Goal: Navigation & Orientation: Find specific page/section

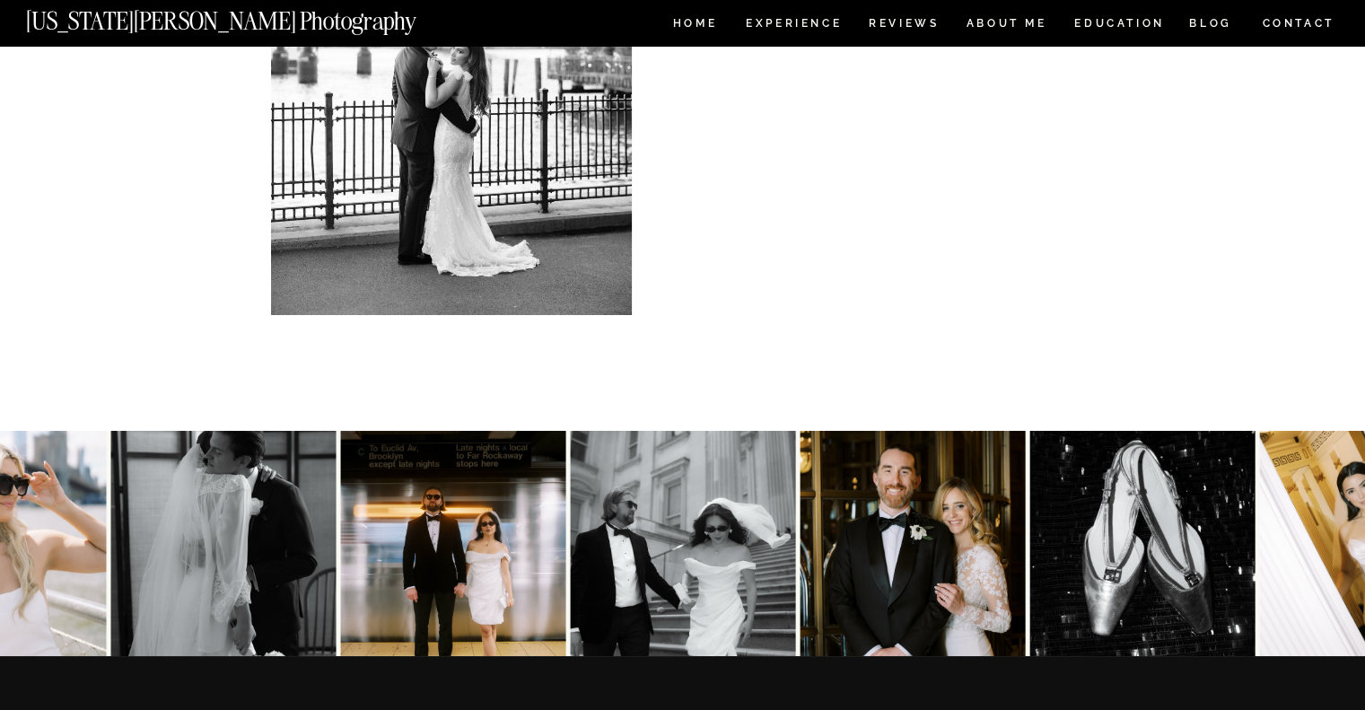
scroll to position [6820, 0]
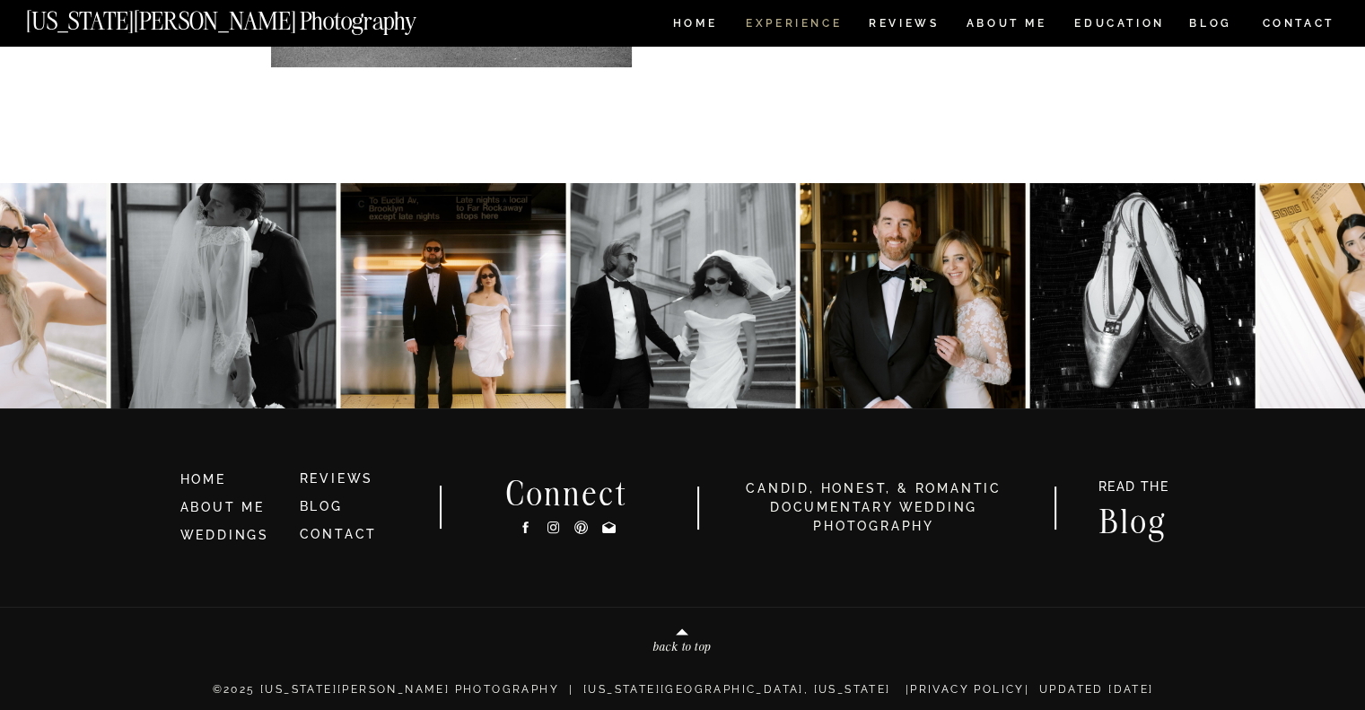
click at [818, 21] on nav "Experience" at bounding box center [793, 25] width 94 height 15
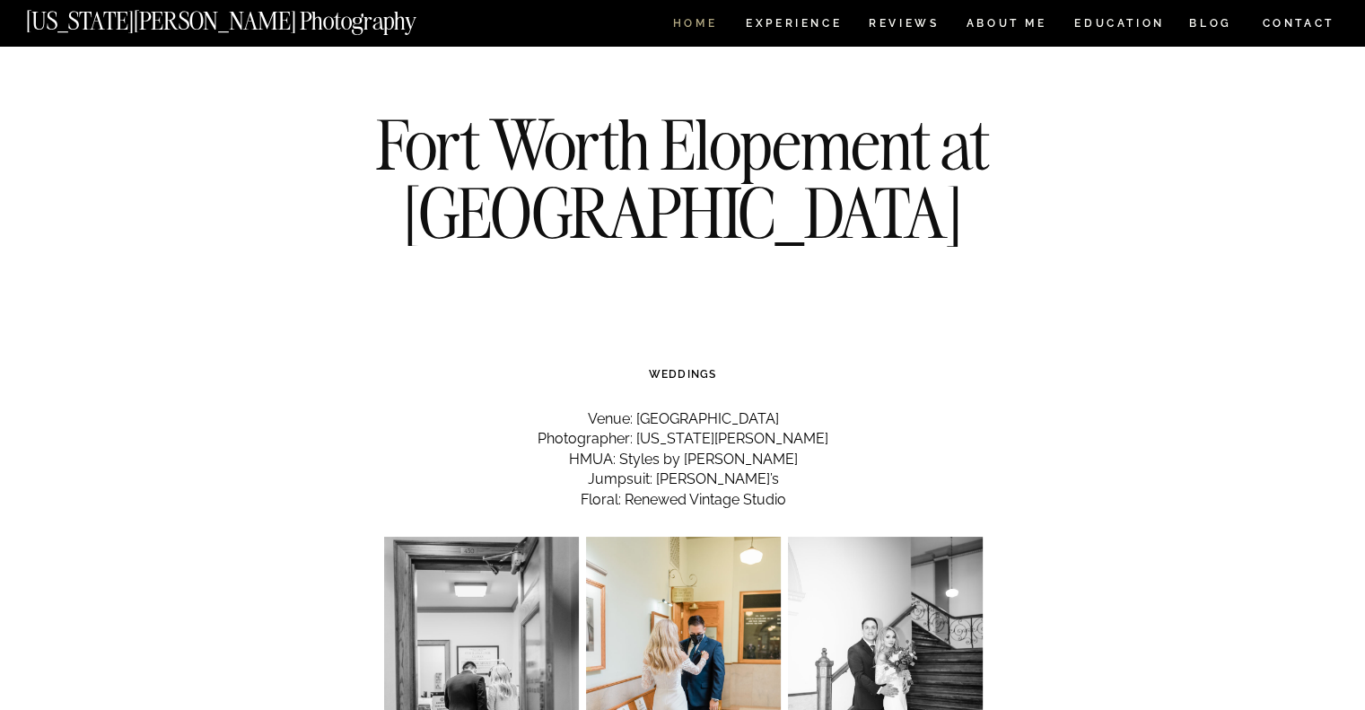
click at [698, 21] on nav "HOME" at bounding box center [694, 25] width 51 height 15
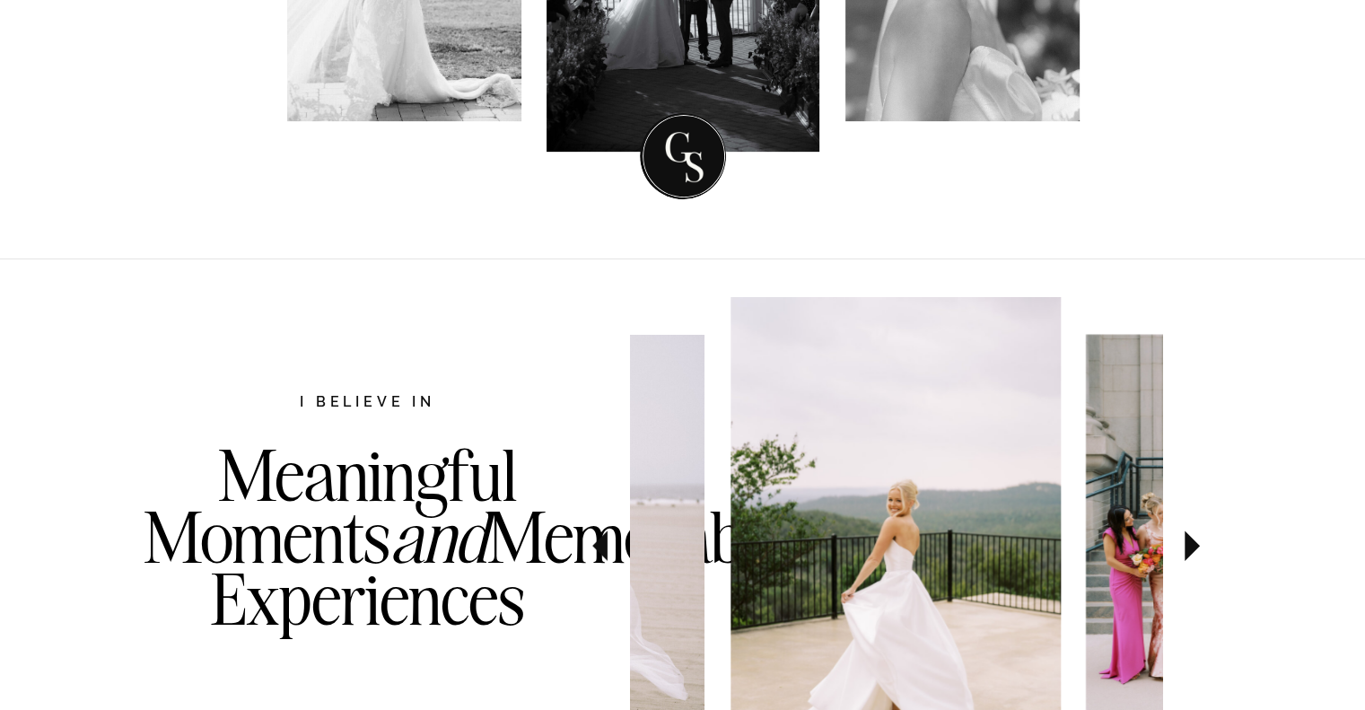
scroll to position [897, 0]
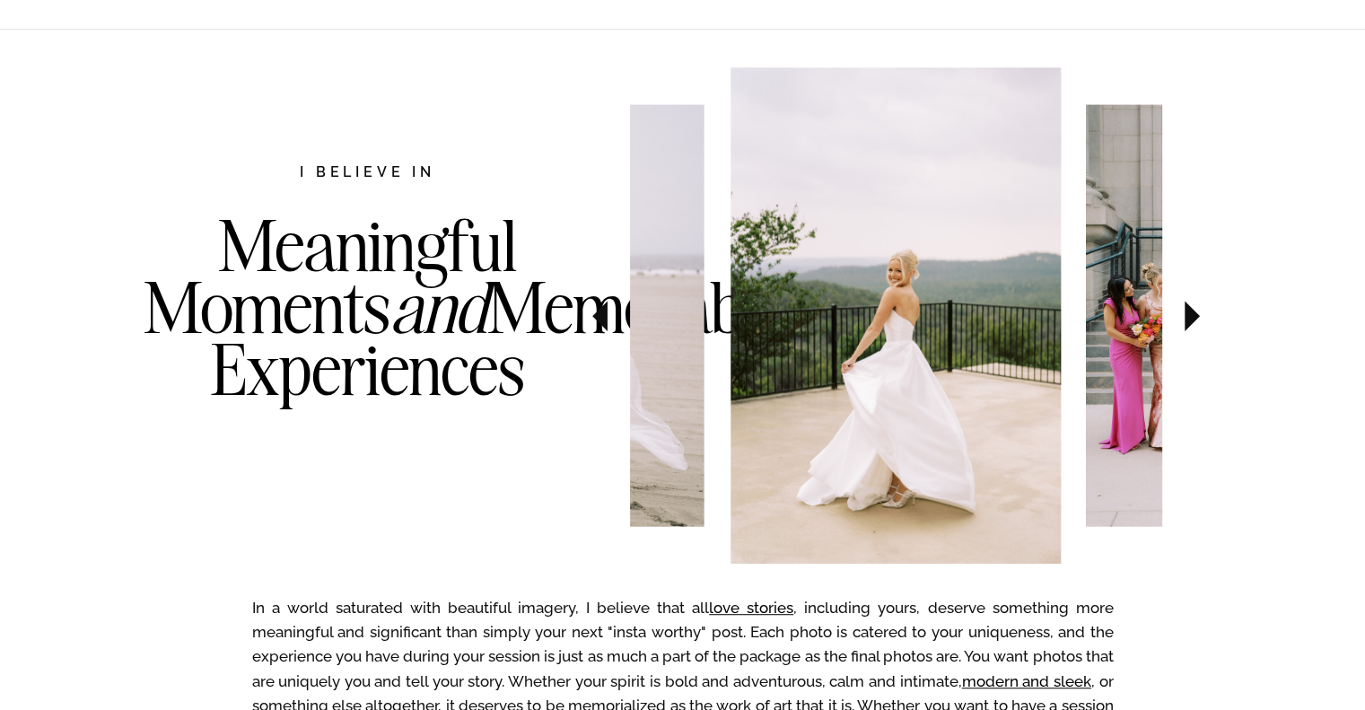
click at [1143, 337] on img at bounding box center [1226, 315] width 281 height 422
click at [1180, 326] on icon at bounding box center [1192, 315] width 60 height 63
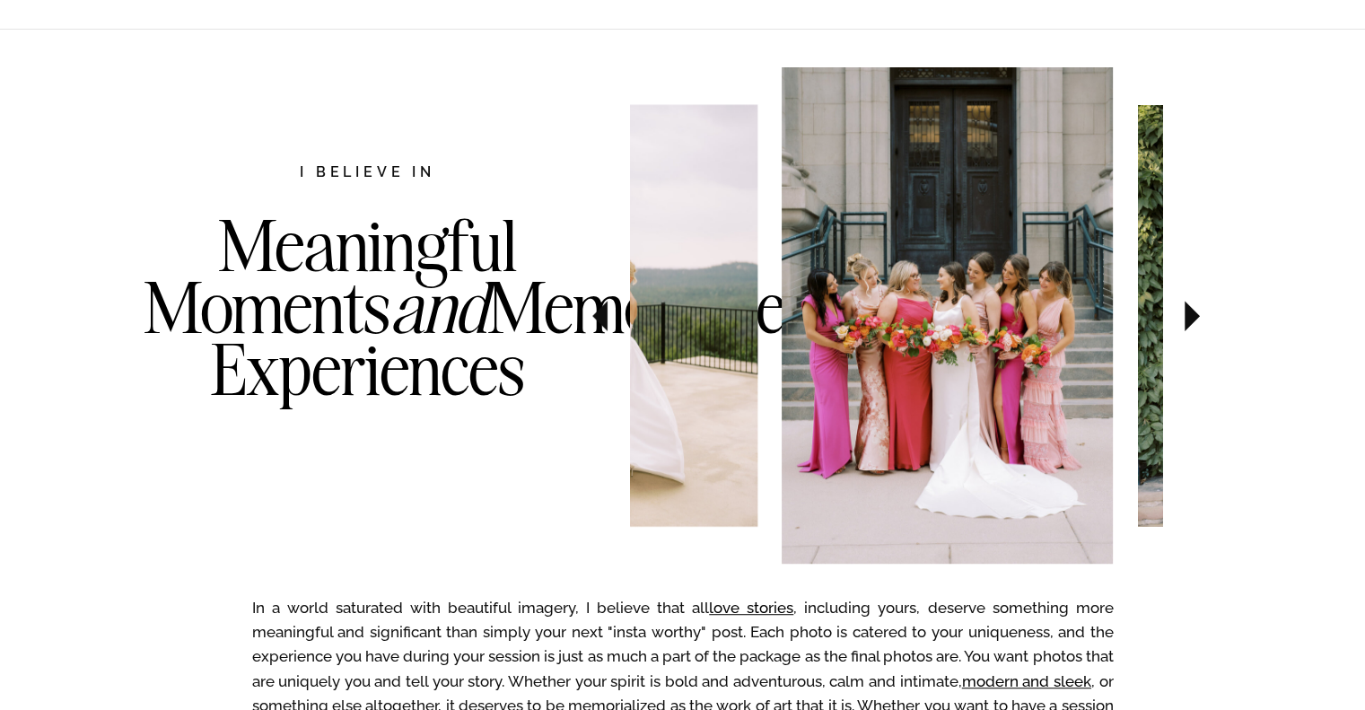
click at [1187, 314] on icon at bounding box center [1192, 316] width 15 height 31
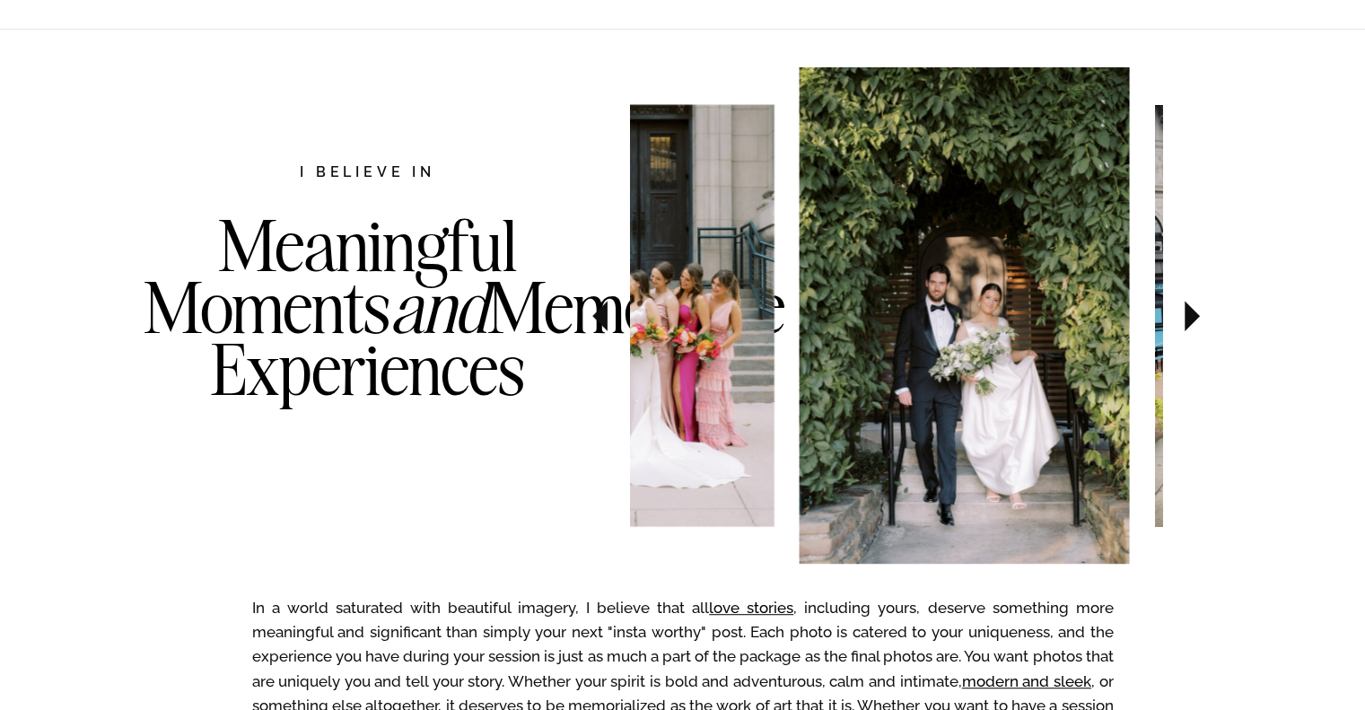
click at [1187, 314] on icon at bounding box center [1192, 316] width 15 height 31
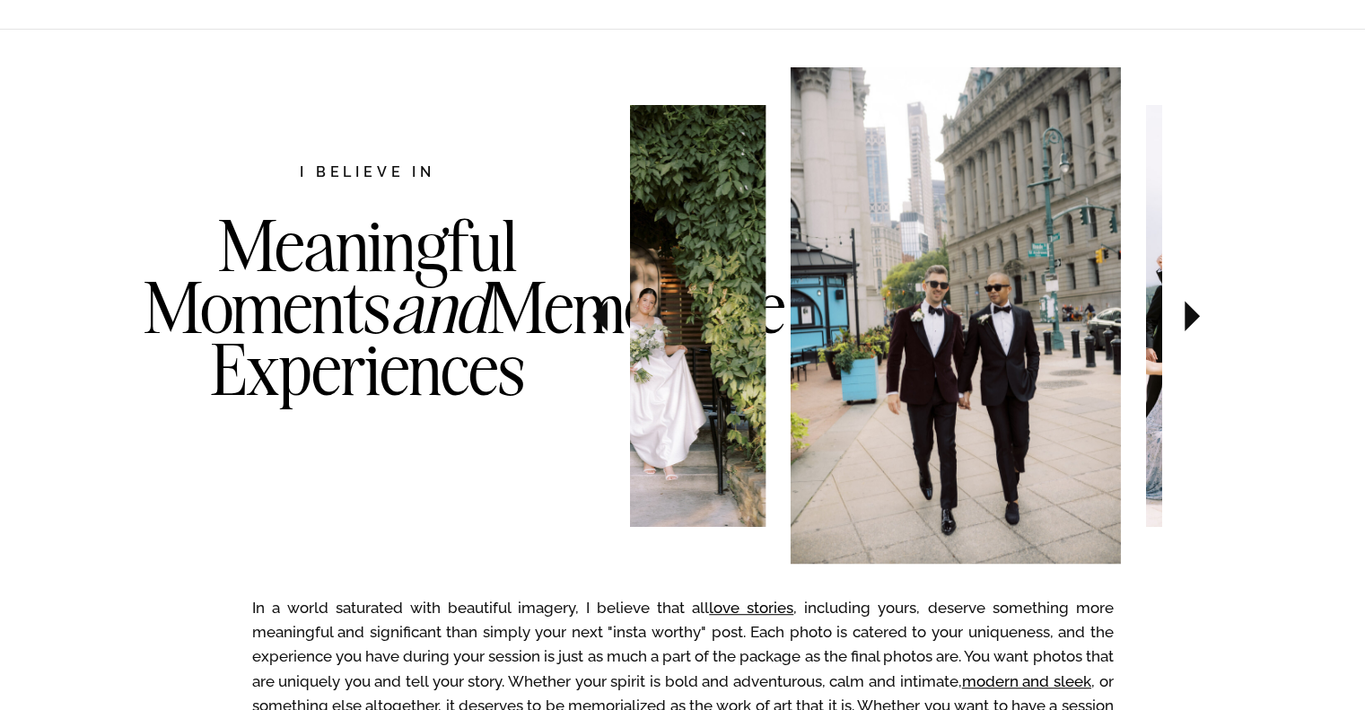
click at [1187, 314] on icon at bounding box center [1192, 316] width 15 height 31
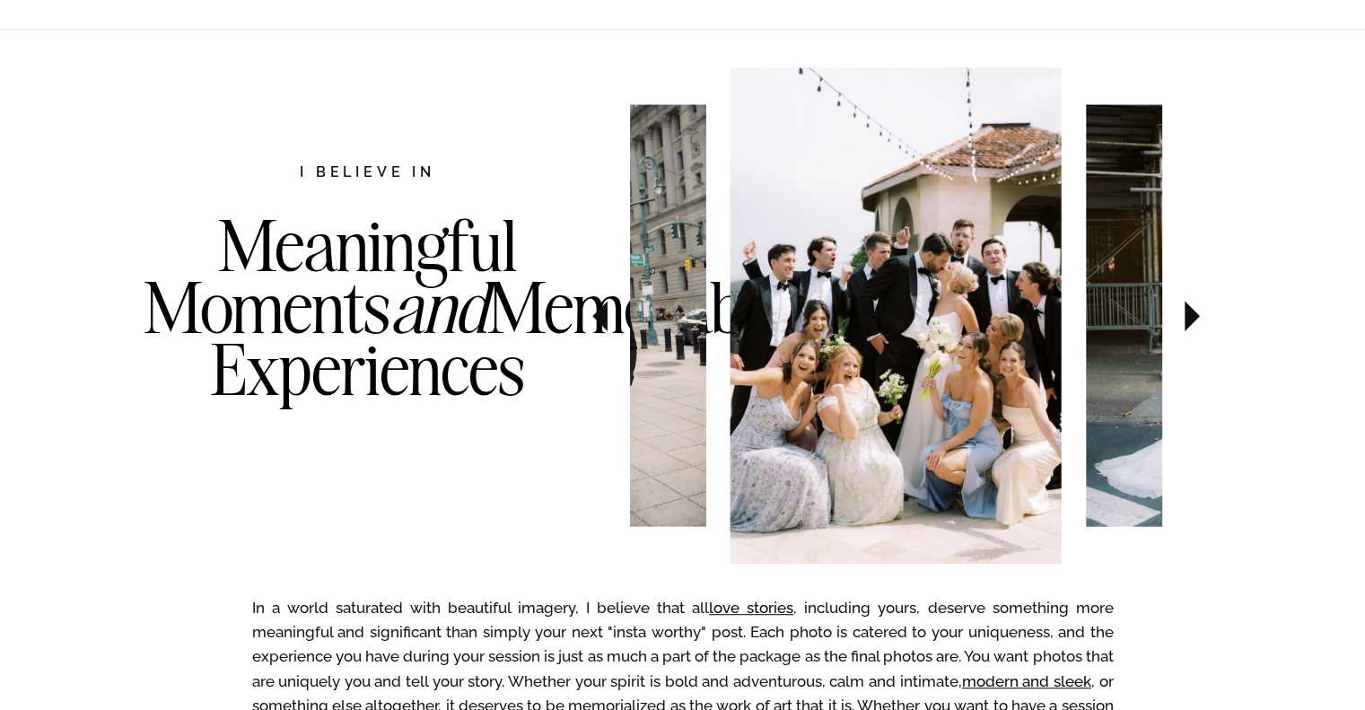
click at [1187, 314] on icon at bounding box center [1192, 316] width 15 height 31
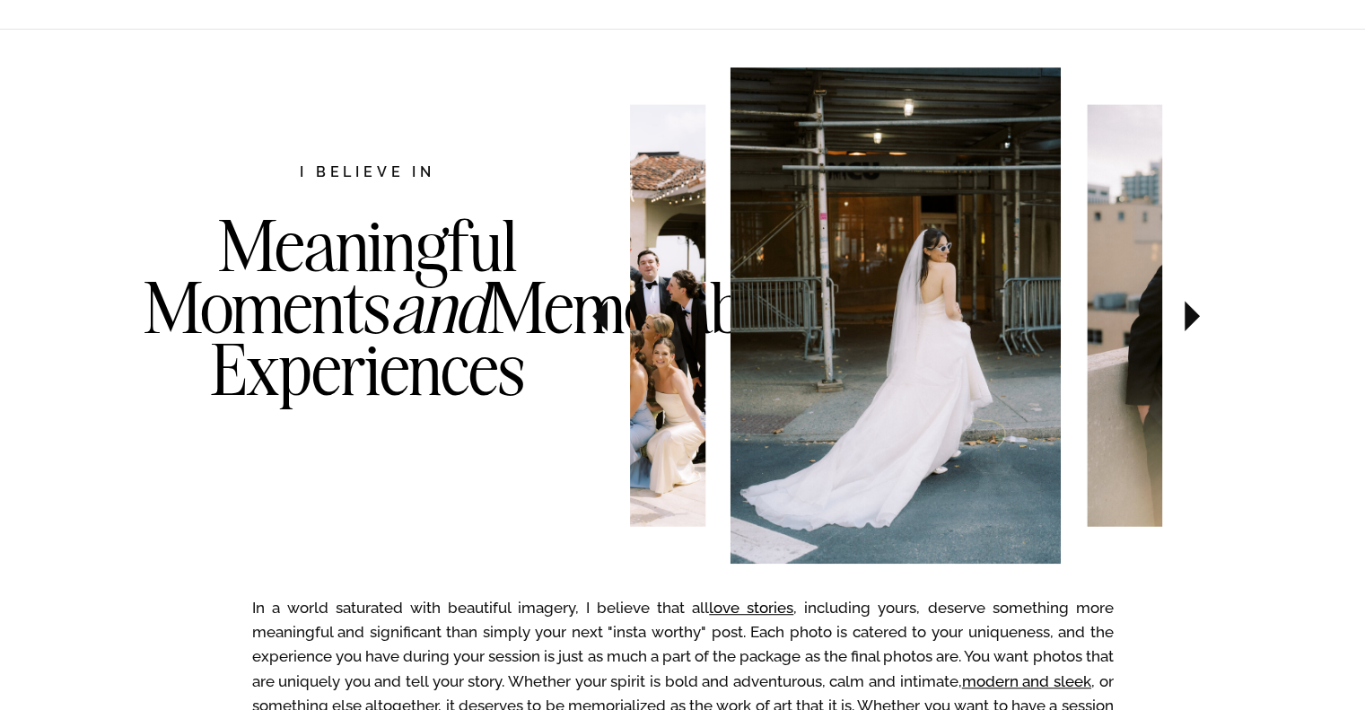
click at [688, 291] on img at bounding box center [564, 315] width 281 height 422
click at [1195, 311] on icon at bounding box center [1192, 315] width 60 height 63
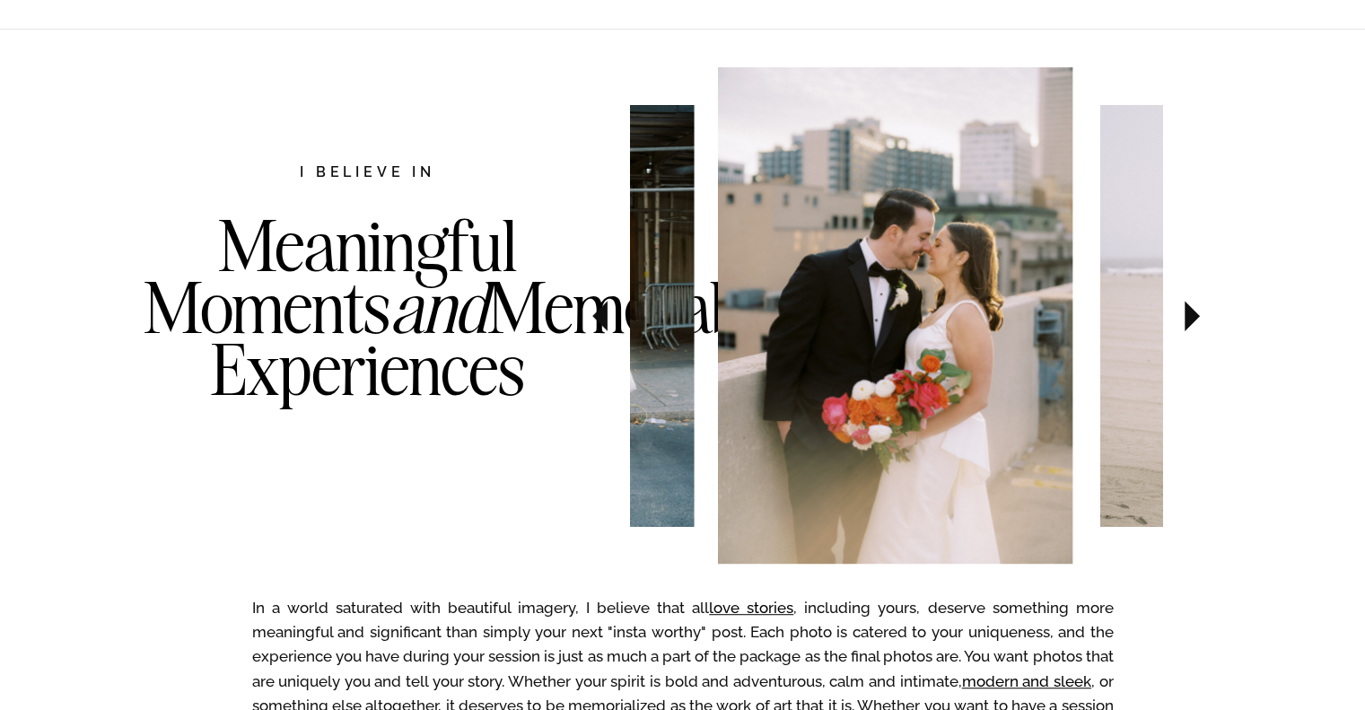
click at [1195, 311] on icon at bounding box center [1192, 315] width 60 height 63
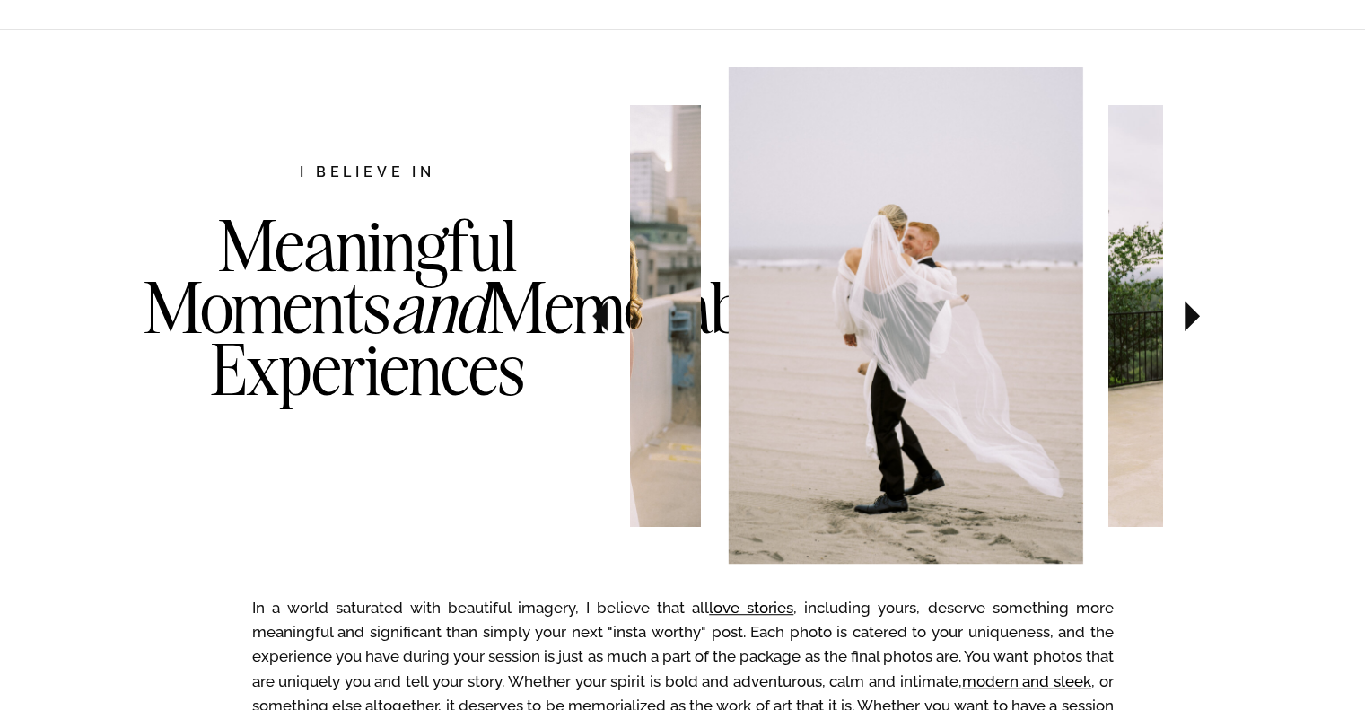
click at [1195, 311] on icon at bounding box center [1192, 315] width 60 height 63
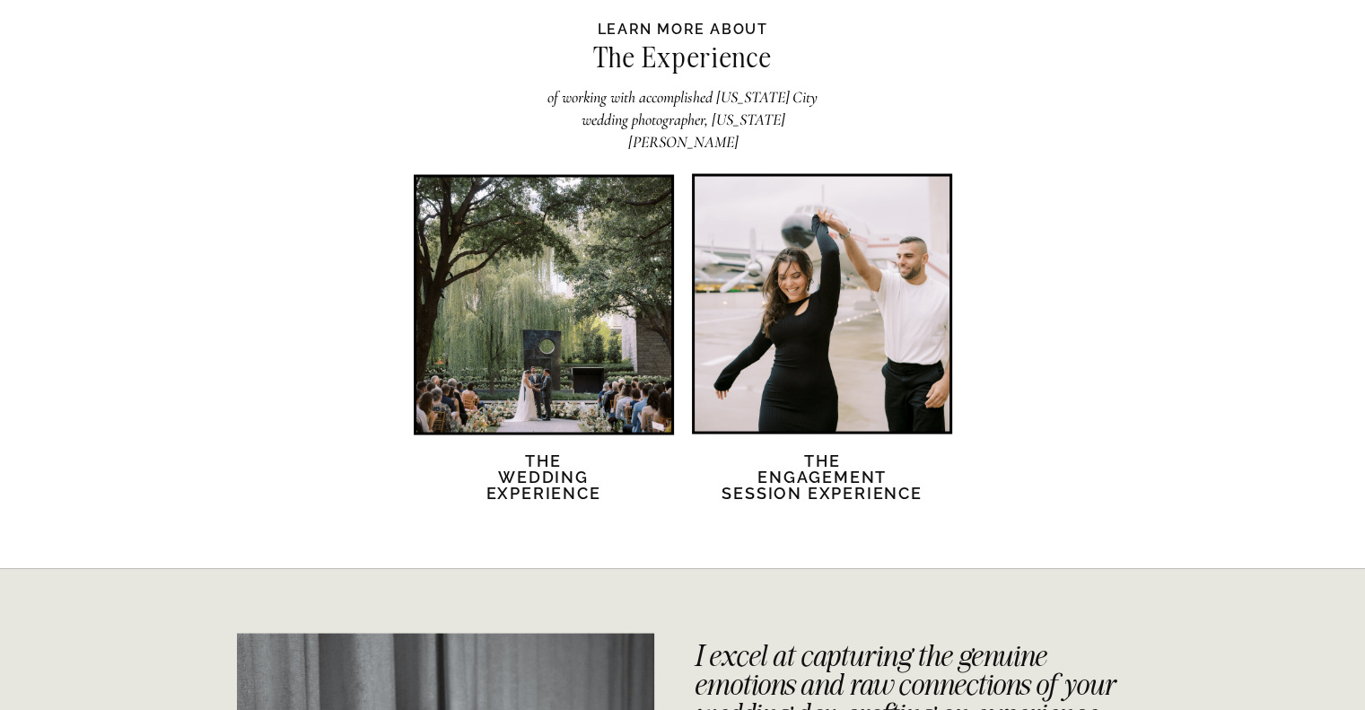
scroll to position [3590, 0]
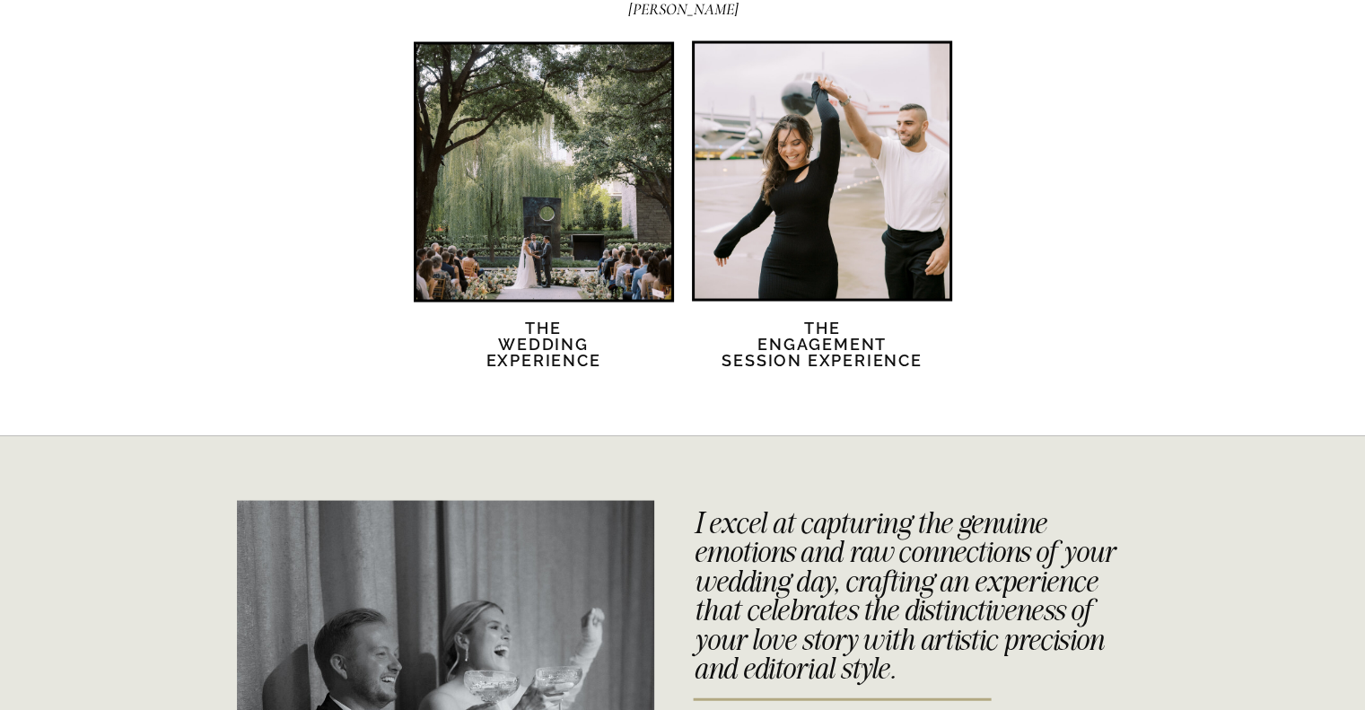
click at [589, 242] on div at bounding box center [543, 172] width 255 height 255
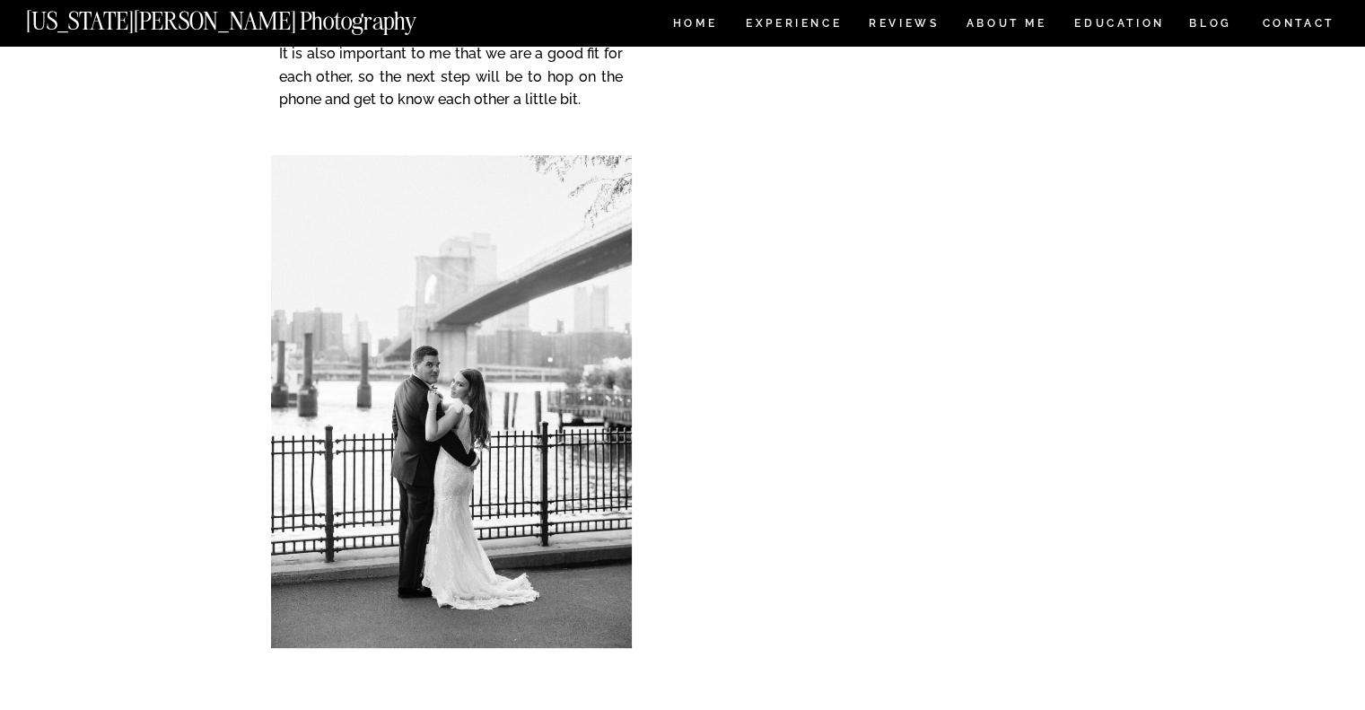
scroll to position [7718, 0]
